Goal: Transaction & Acquisition: Purchase product/service

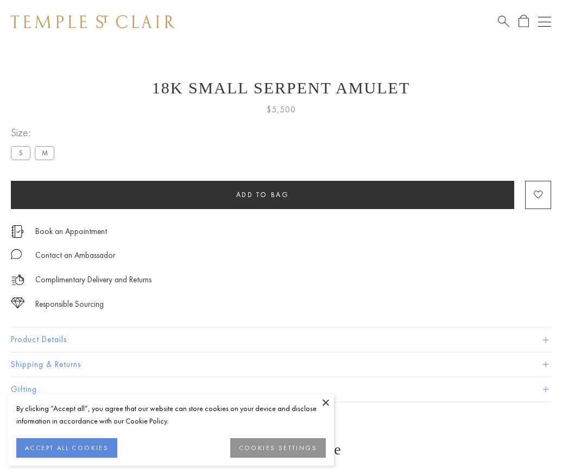
click at [262, 195] on span "Add to bag" at bounding box center [262, 194] width 53 height 9
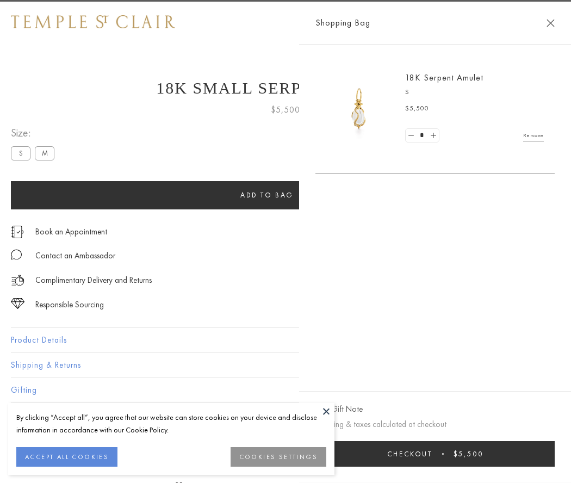
click at [544, 453] on button "Checkout $5,500" at bounding box center [434, 454] width 239 height 26
